Goal: Task Accomplishment & Management: Manage account settings

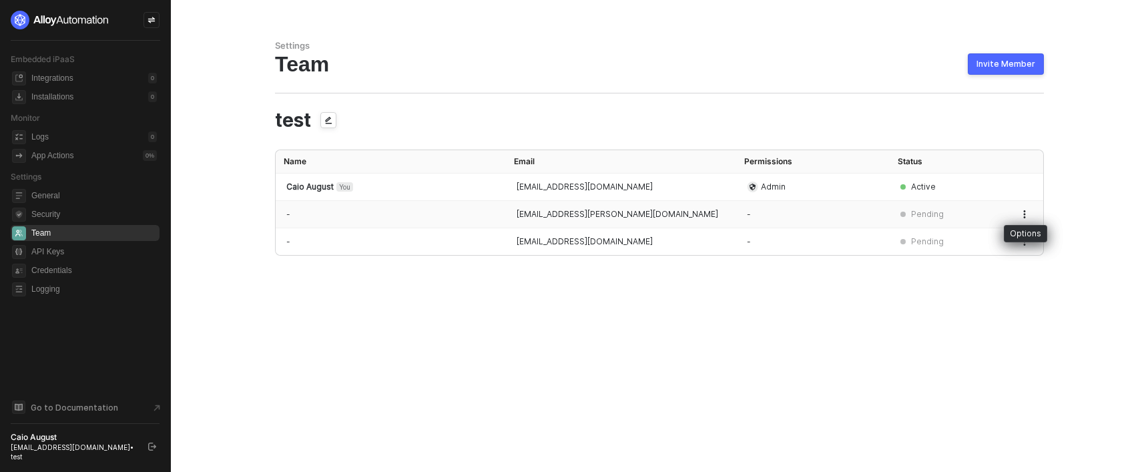
click at [1024, 220] on button "button" at bounding box center [1025, 214] width 16 height 16
click at [971, 268] on span "Revoke invite" at bounding box center [977, 269] width 88 height 13
click at [1025, 210] on icon "button" at bounding box center [1025, 214] width 8 height 8
click at [978, 244] on span "Resend invite" at bounding box center [977, 244] width 88 height 13
drag, startPoint x: 555, startPoint y: 18, endPoint x: 572, endPoint y: 19, distance: 16.7
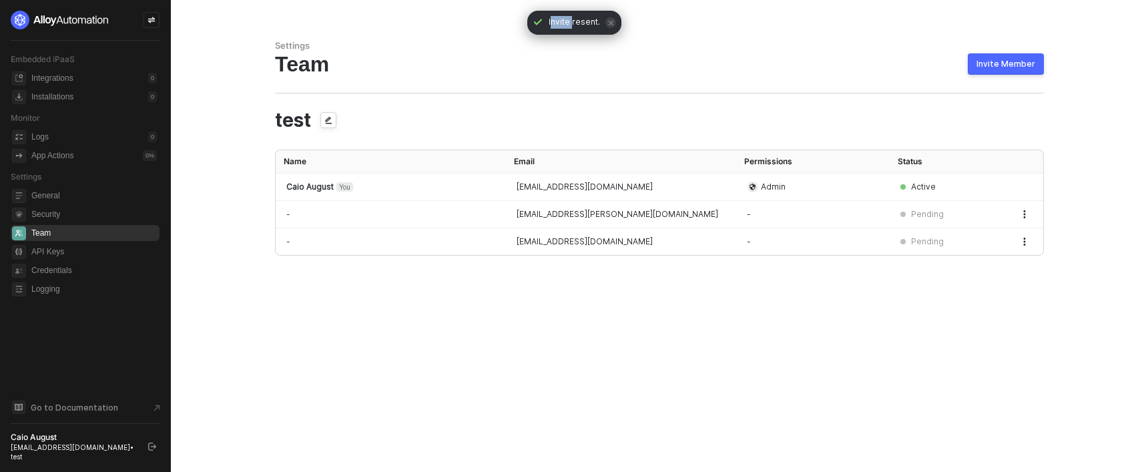
click at [573, 19] on span "Invite resent." at bounding box center [574, 22] width 51 height 13
click at [1016, 59] on div "Invite Member" at bounding box center [1006, 64] width 59 height 11
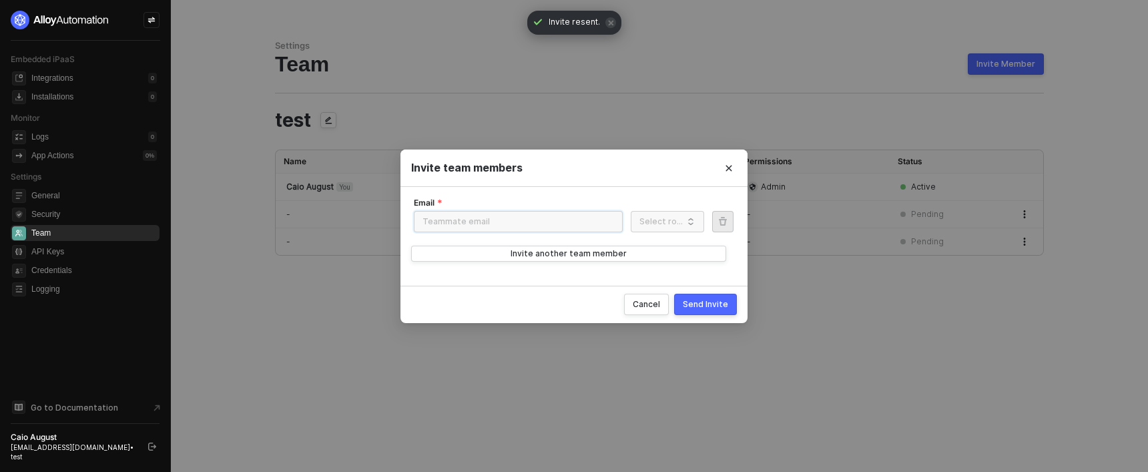
click at [457, 214] on input "Email" at bounding box center [518, 221] width 209 height 21
click at [495, 214] on input "Email" at bounding box center [518, 221] width 209 height 21
click at [672, 218] on input "Role" at bounding box center [667, 222] width 57 height 21
click at [671, 216] on input "Role" at bounding box center [667, 222] width 57 height 21
click at [658, 311] on button "Cancel" at bounding box center [646, 304] width 45 height 21
